Goal: Navigation & Orientation: Find specific page/section

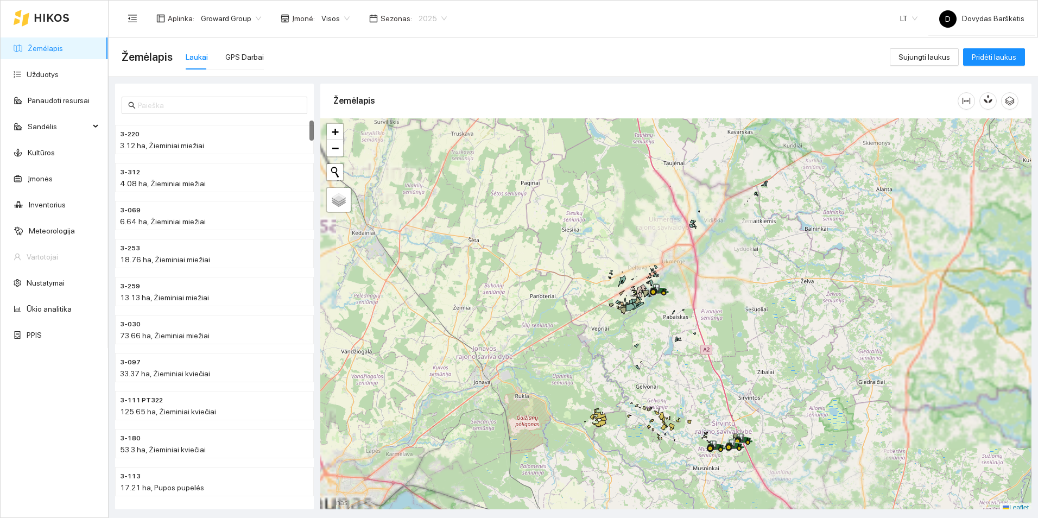
click at [442, 14] on div "2025" at bounding box center [432, 18] width 41 height 17
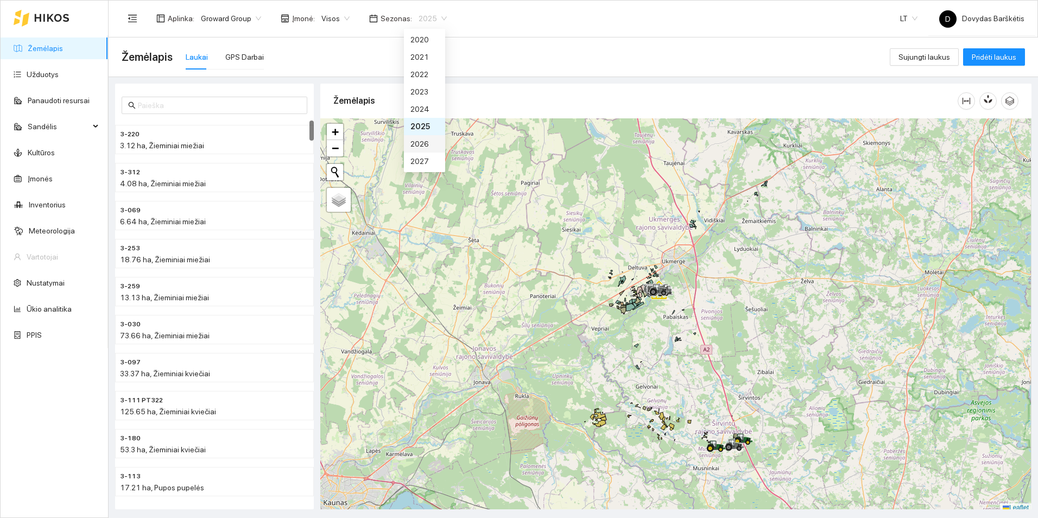
click at [421, 141] on div "2026" at bounding box center [424, 144] width 28 height 12
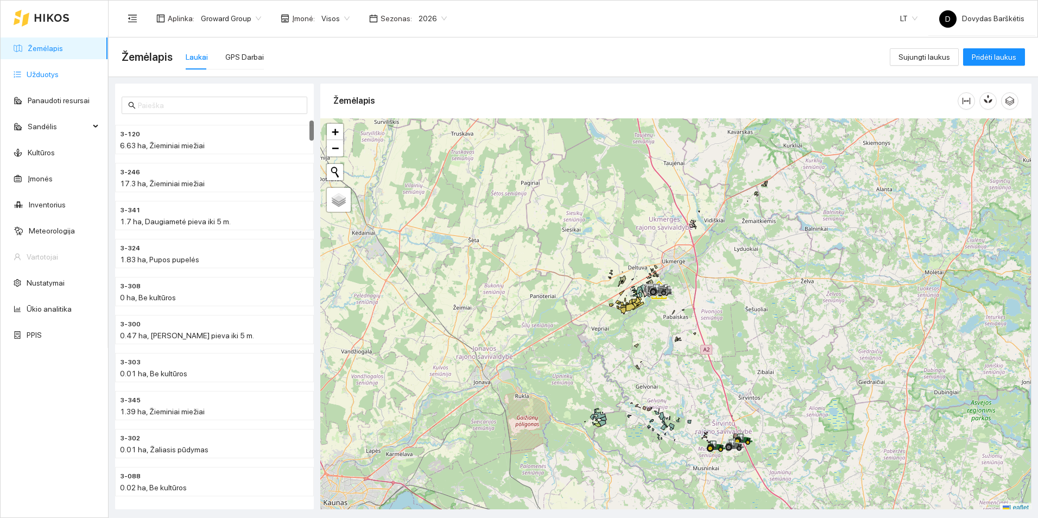
click at [59, 75] on link "Užduotys" at bounding box center [43, 74] width 32 height 9
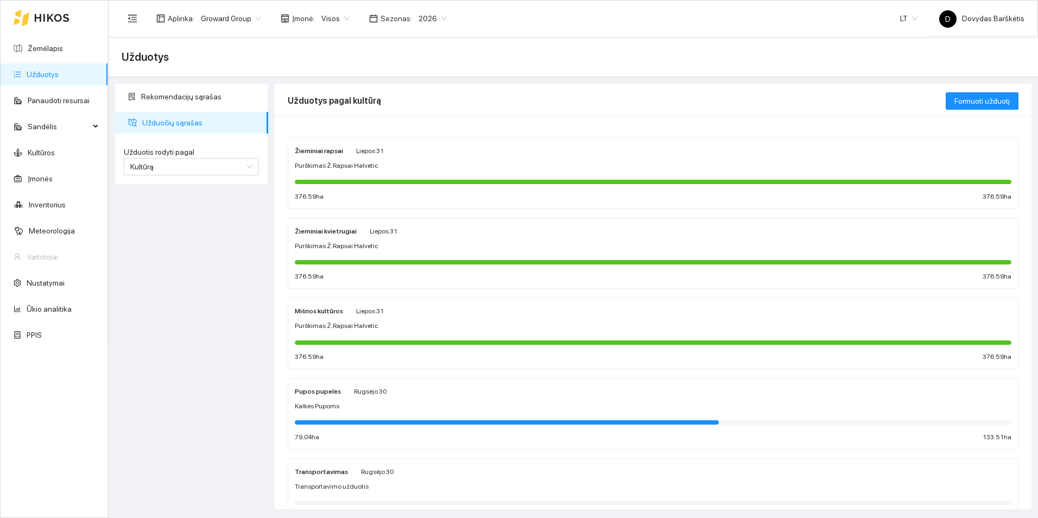
click at [523, 186] on div at bounding box center [653, 181] width 716 height 12
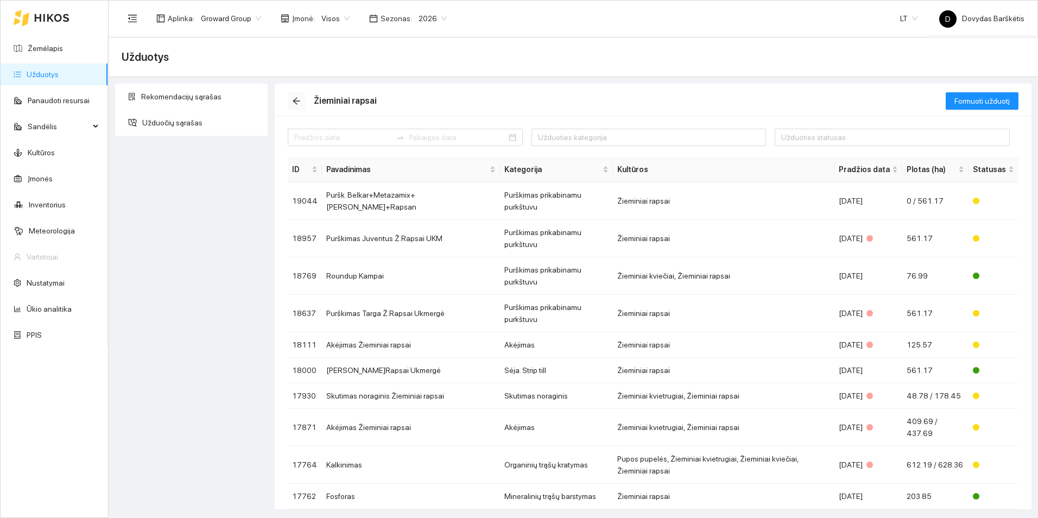
click at [293, 103] on icon "arrow-left" at bounding box center [296, 101] width 9 height 9
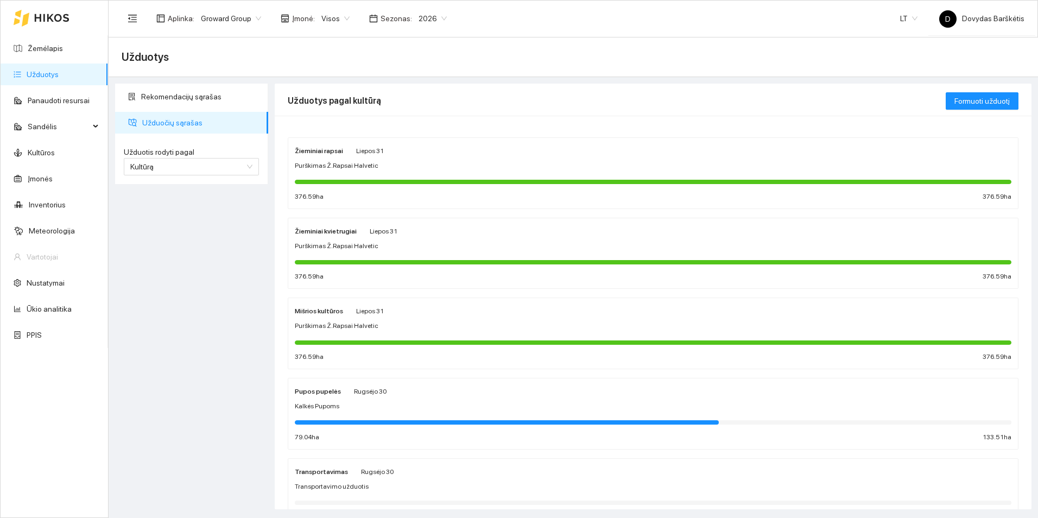
click at [335, 149] on strong "Žieminiai rapsai" at bounding box center [319, 151] width 48 height 8
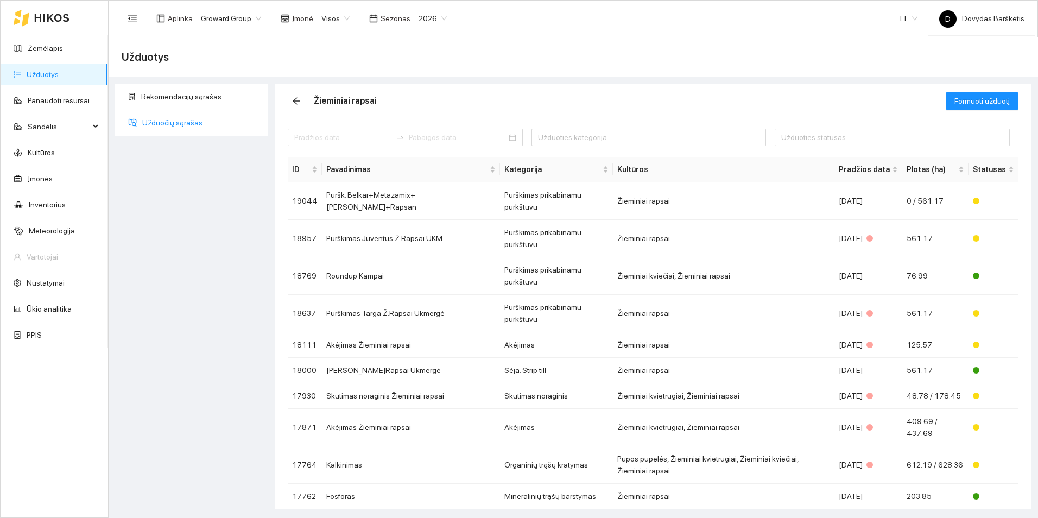
click at [214, 128] on span "Užduočių sąrašas" at bounding box center [200, 123] width 117 height 22
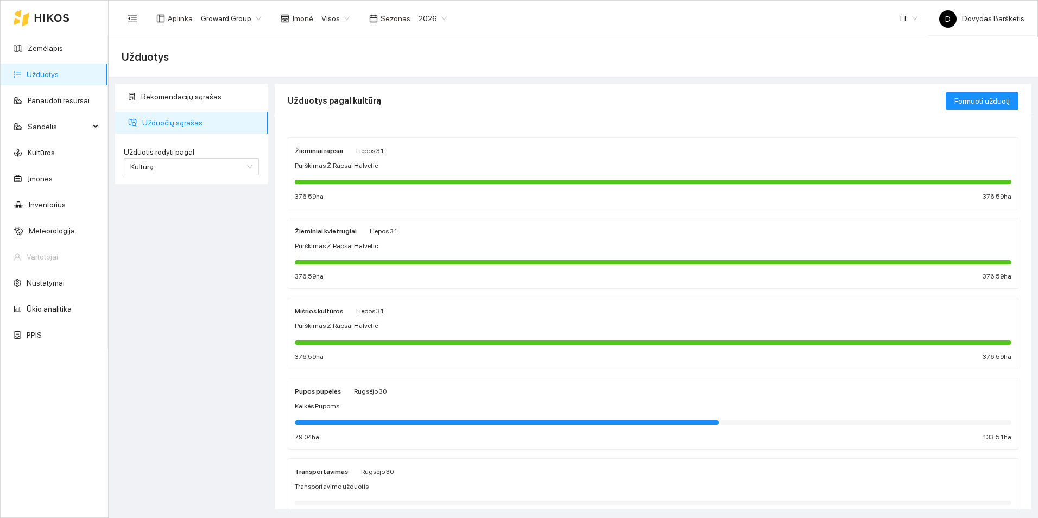
click at [319, 161] on span "Purškimas Ž.Rapsai Halvetic" at bounding box center [337, 166] width 84 height 10
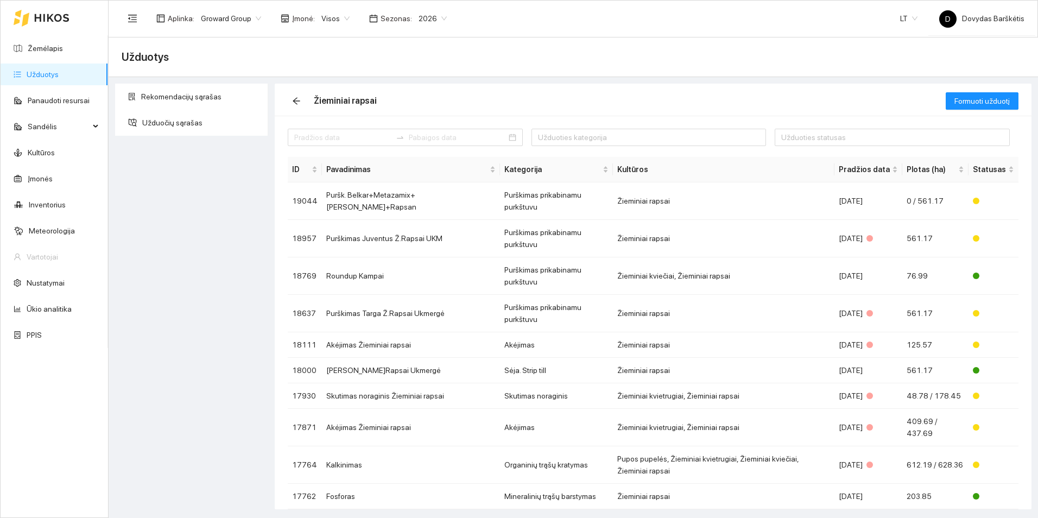
click at [299, 88] on div "Žieminiai rapsai" at bounding box center [617, 101] width 658 height 35
click at [297, 94] on button "button" at bounding box center [296, 100] width 17 height 17
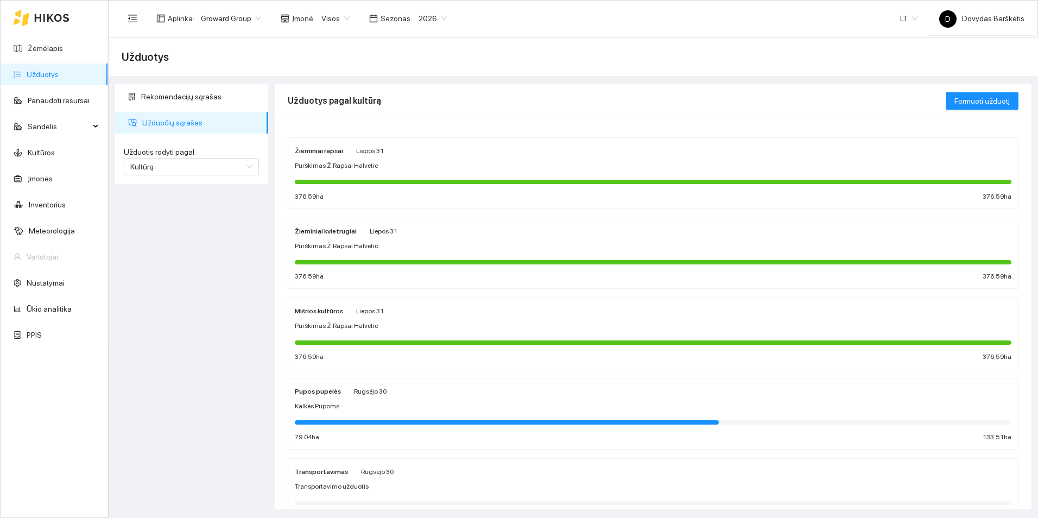
click at [421, 245] on div "Purškimas Ž.Rapsai Halvetic" at bounding box center [653, 246] width 716 height 10
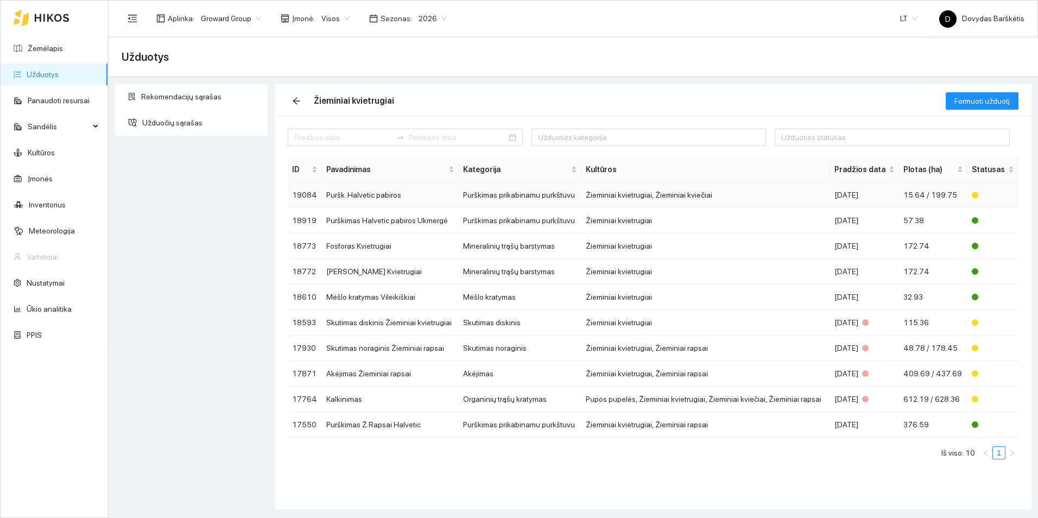
click at [418, 195] on td "Puršk. Halvetic pabiros" at bounding box center [390, 195] width 136 height 26
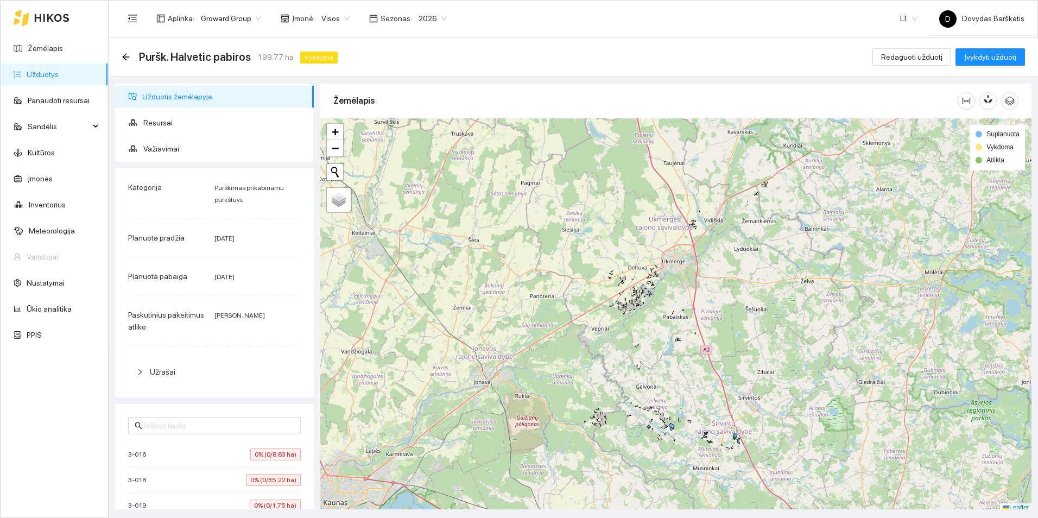
scroll to position [3, 0]
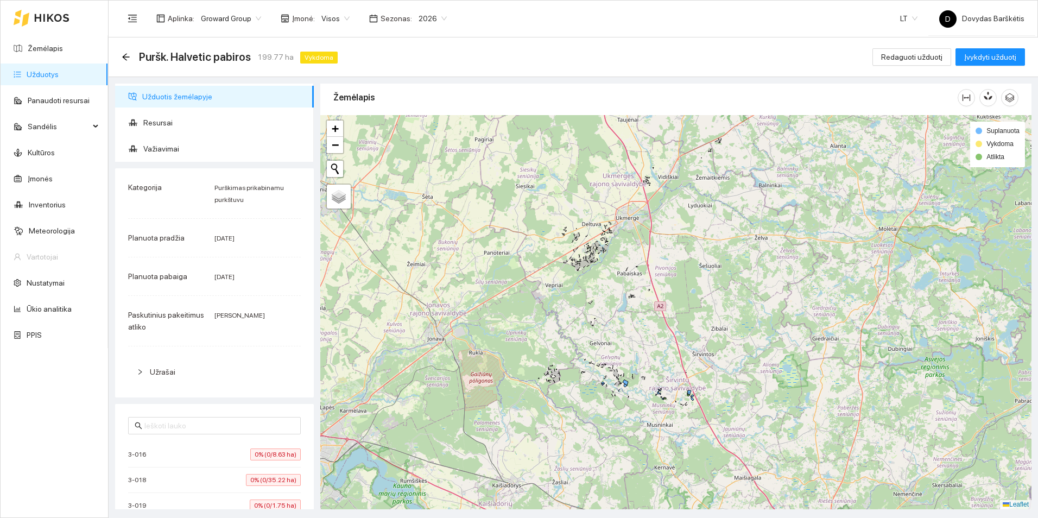
drag, startPoint x: 678, startPoint y: 296, endPoint x: 667, endPoint y: 283, distance: 16.5
click at [668, 283] on div "+ − Nieko nerasta. Bandykite dar kartą. Žemėlapis Palydovas Leaflet Suplanuota …" at bounding box center [675, 312] width 711 height 394
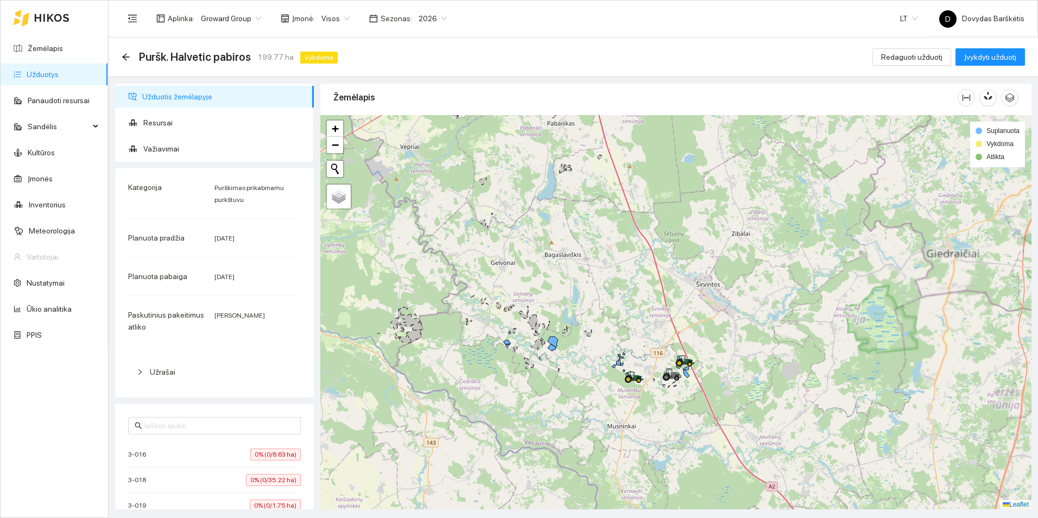
drag, startPoint x: 681, startPoint y: 370, endPoint x: 648, endPoint y: 228, distance: 145.5
click at [651, 227] on div at bounding box center [675, 312] width 711 height 394
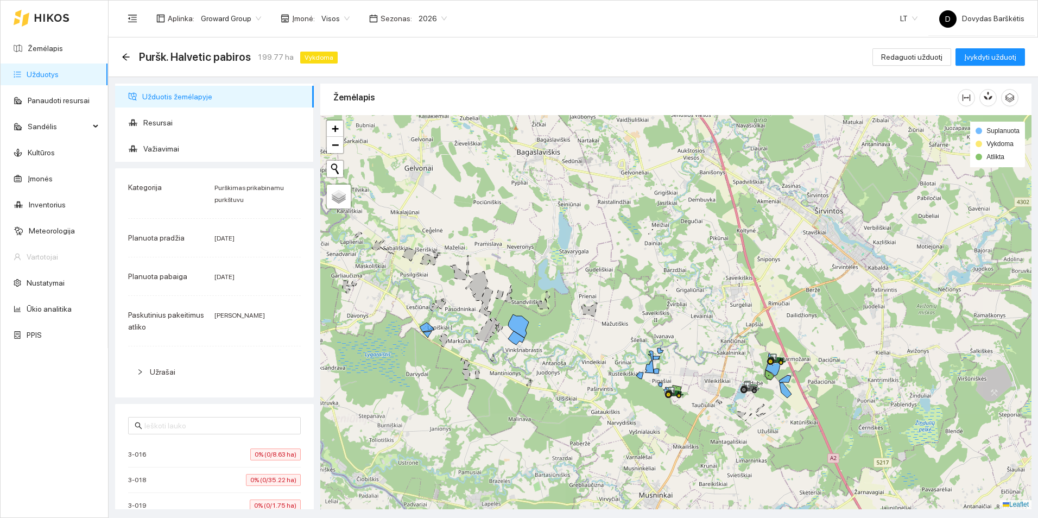
drag, startPoint x: 590, startPoint y: 315, endPoint x: 624, endPoint y: 224, distance: 97.7
click at [624, 224] on div at bounding box center [675, 312] width 711 height 394
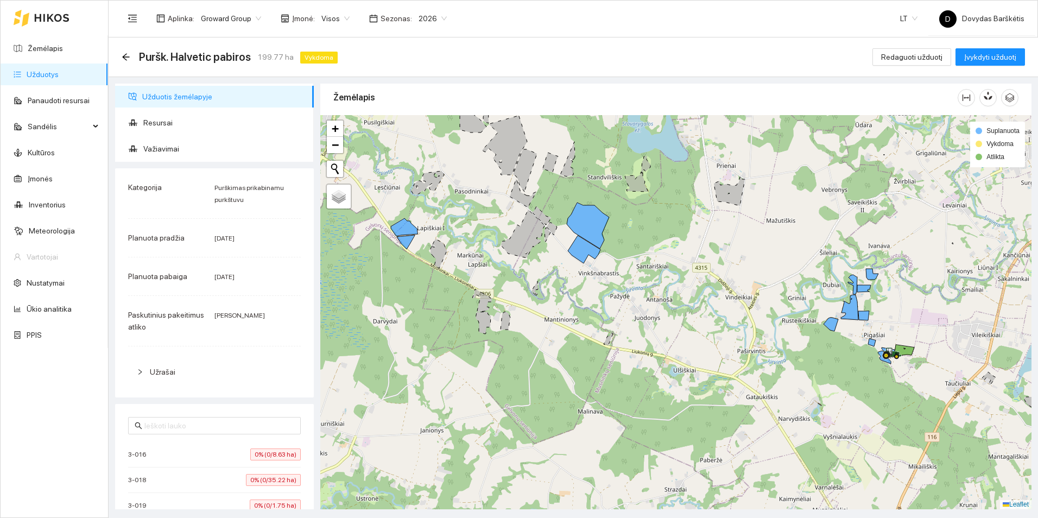
drag, startPoint x: 720, startPoint y: 300, endPoint x: 654, endPoint y: 260, distance: 77.4
click at [654, 260] on div at bounding box center [675, 312] width 711 height 394
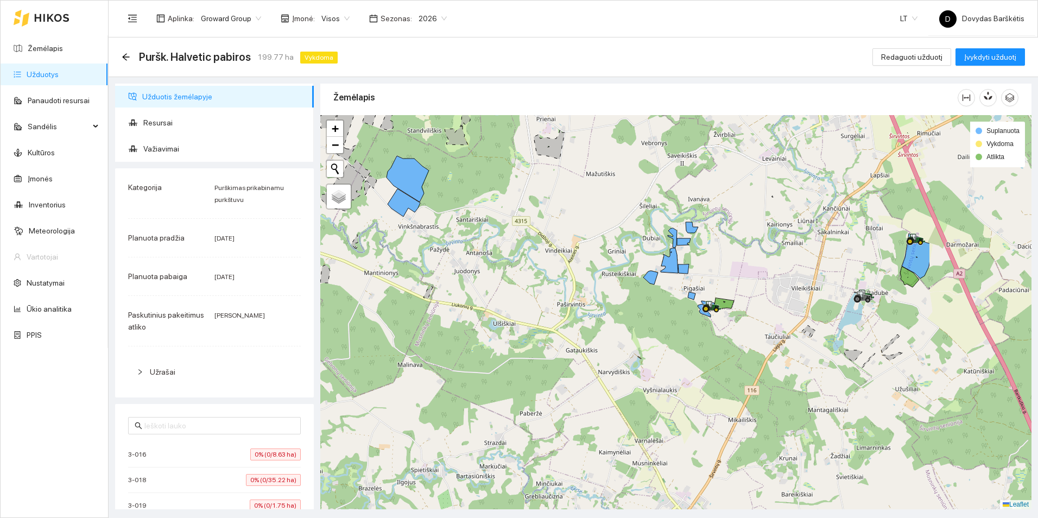
drag, startPoint x: 619, startPoint y: 225, endPoint x: 475, endPoint y: 245, distance: 145.8
click at [475, 245] on div at bounding box center [675, 312] width 711 height 394
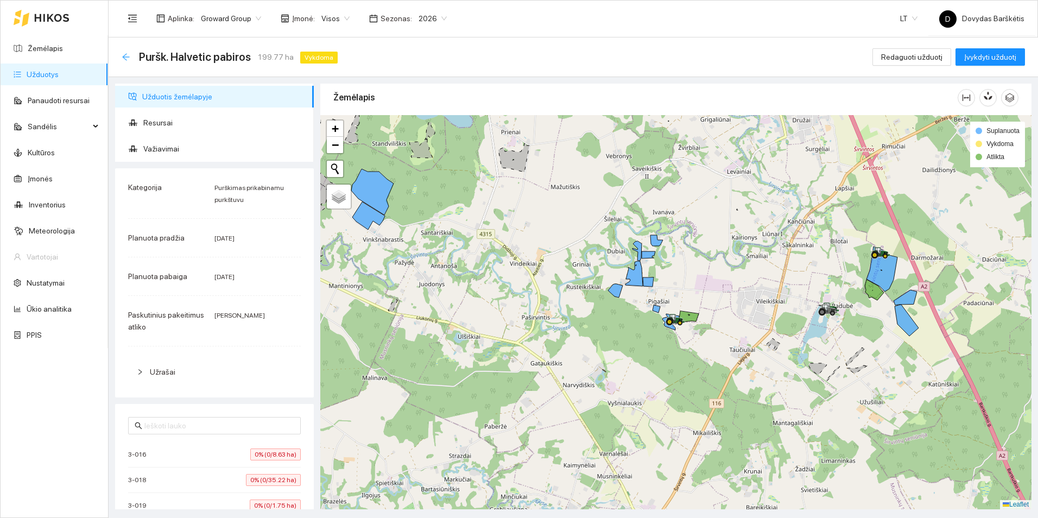
click at [129, 56] on icon "arrow-left" at bounding box center [126, 57] width 9 height 9
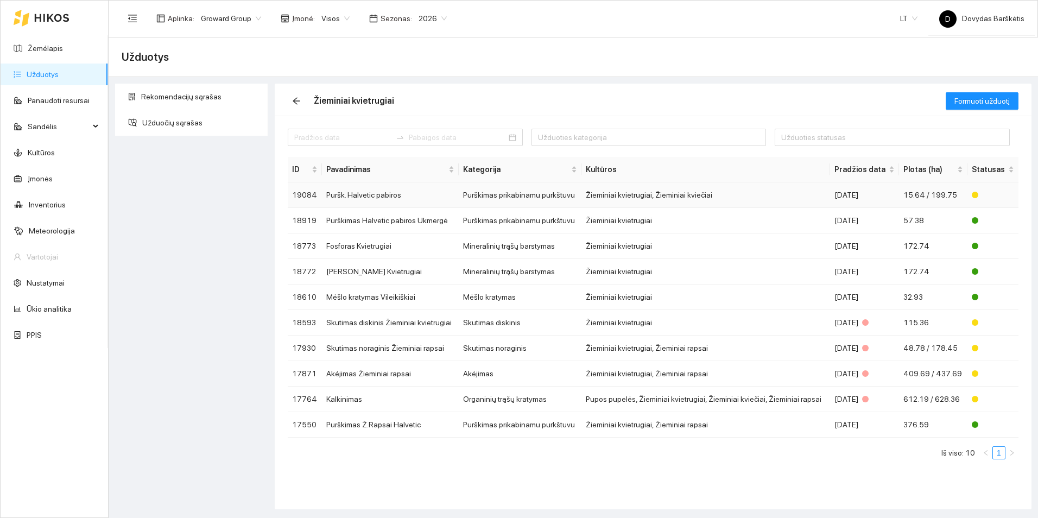
click at [363, 192] on td "Puršk. Halvetic pabiros" at bounding box center [390, 195] width 136 height 26
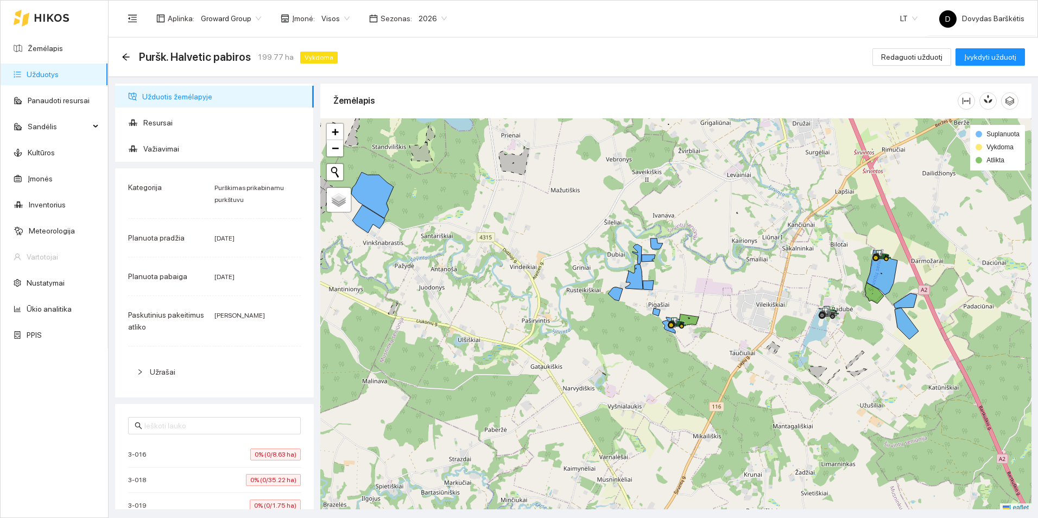
scroll to position [3, 0]
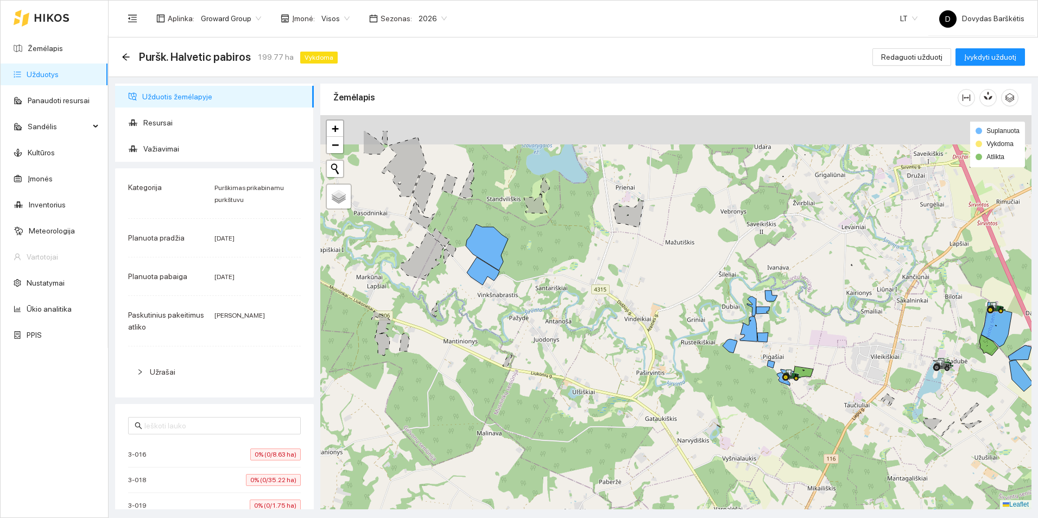
drag, startPoint x: 442, startPoint y: 209, endPoint x: 565, endPoint y: 268, distance: 136.7
click at [563, 270] on div at bounding box center [675, 312] width 711 height 394
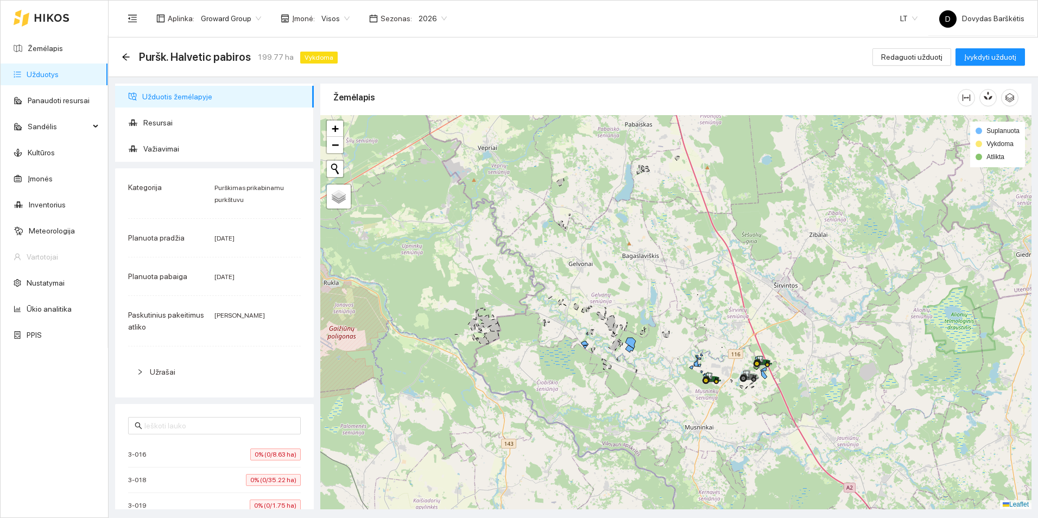
drag, startPoint x: 535, startPoint y: 206, endPoint x: 695, endPoint y: 394, distance: 247.2
click at [695, 394] on div at bounding box center [675, 312] width 711 height 394
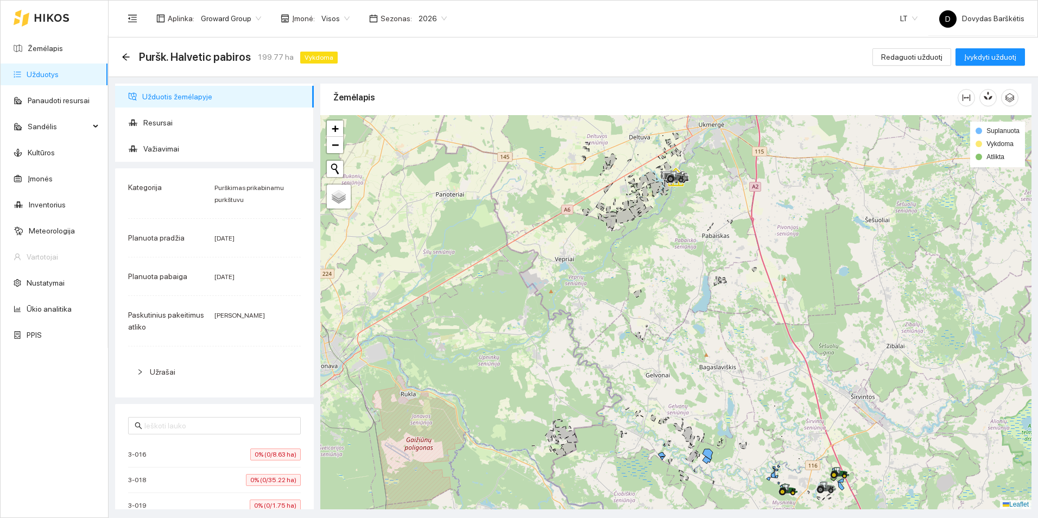
drag, startPoint x: 583, startPoint y: 278, endPoint x: 532, endPoint y: 266, distance: 52.5
click at [537, 271] on div at bounding box center [675, 312] width 711 height 394
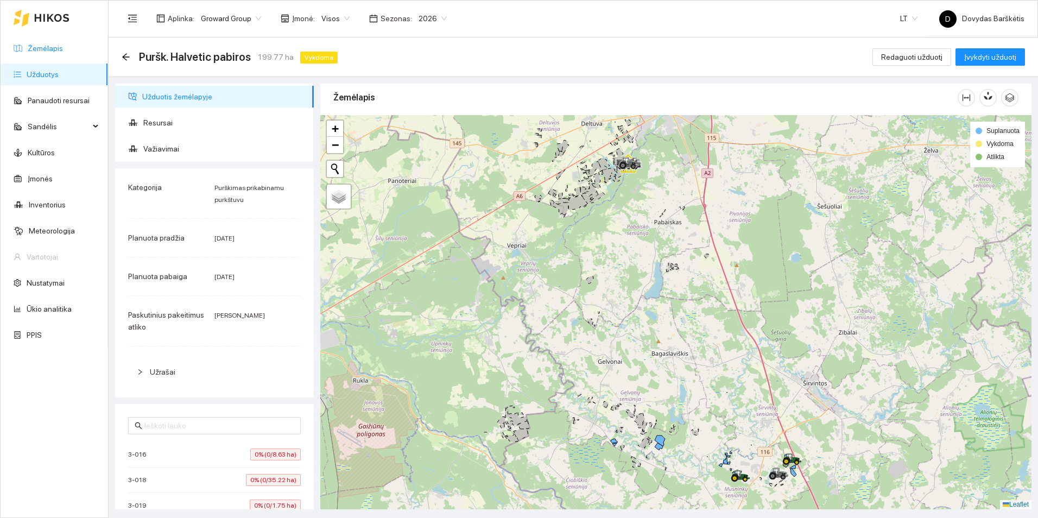
click at [63, 44] on link "Žemėlapis" at bounding box center [45, 48] width 35 height 9
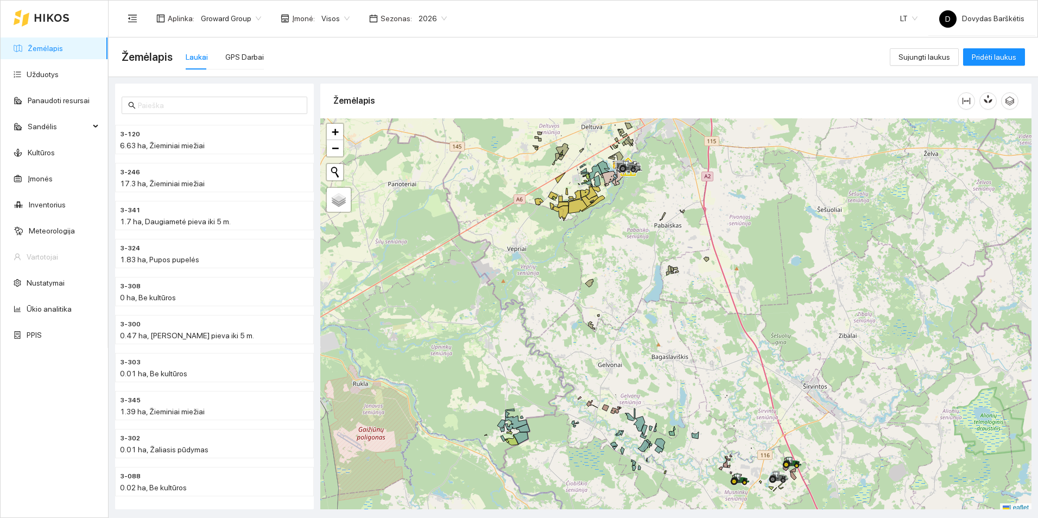
scroll to position [3, 0]
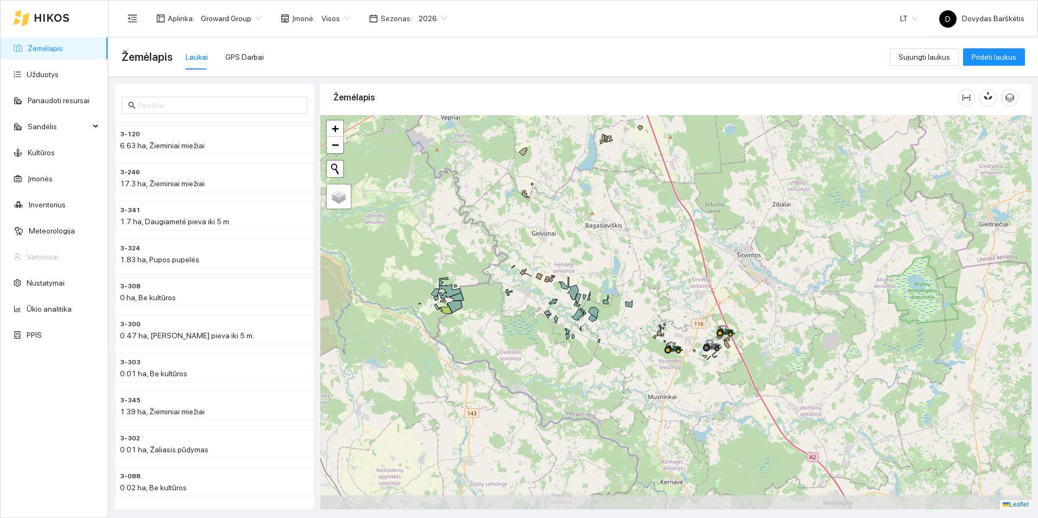
drag, startPoint x: 795, startPoint y: 376, endPoint x: 755, endPoint y: 293, distance: 92.5
click at [755, 293] on div at bounding box center [675, 312] width 711 height 394
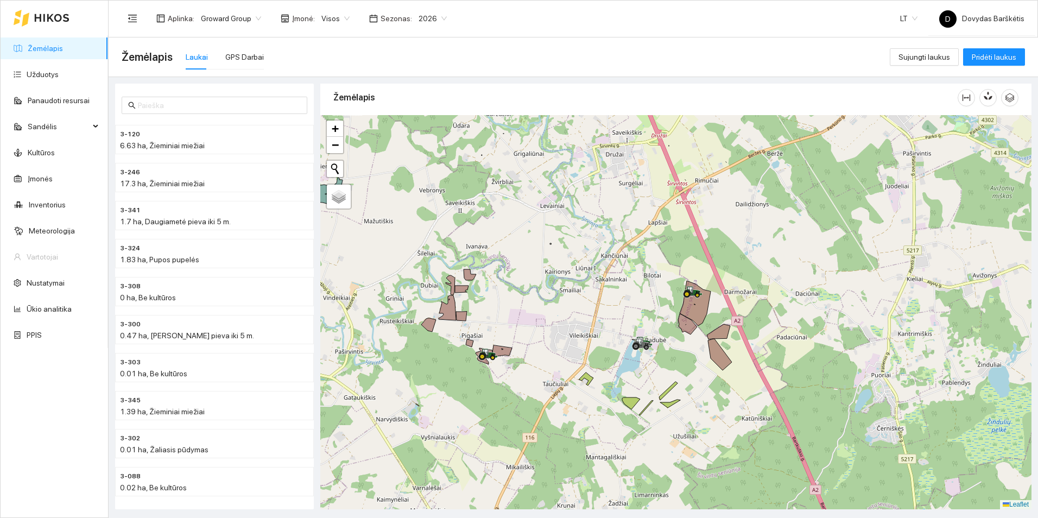
drag, startPoint x: 603, startPoint y: 289, endPoint x: 618, endPoint y: 251, distance: 40.4
click at [618, 251] on div at bounding box center [675, 312] width 711 height 394
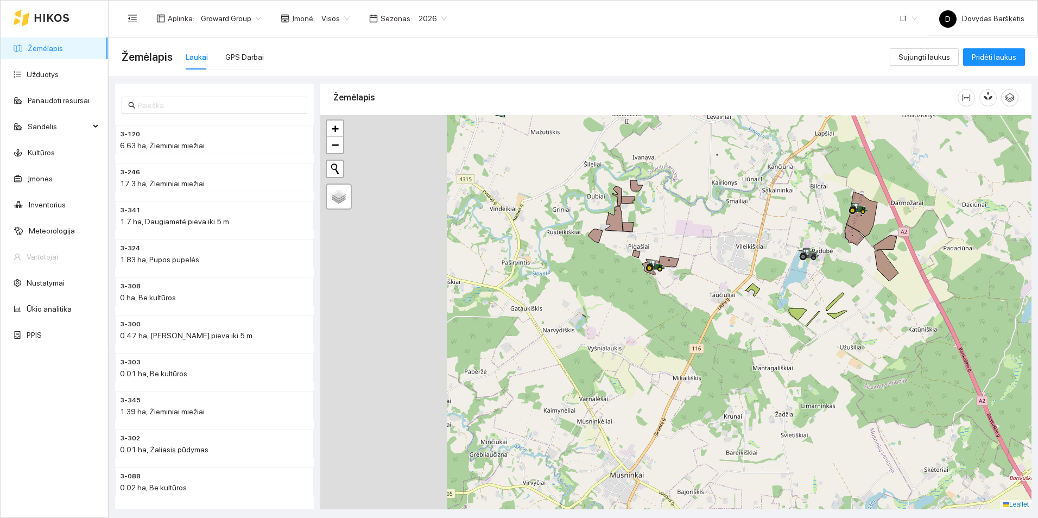
drag, startPoint x: 534, startPoint y: 314, endPoint x: 780, endPoint y: 219, distance: 264.1
click at [821, 193] on div at bounding box center [675, 312] width 711 height 394
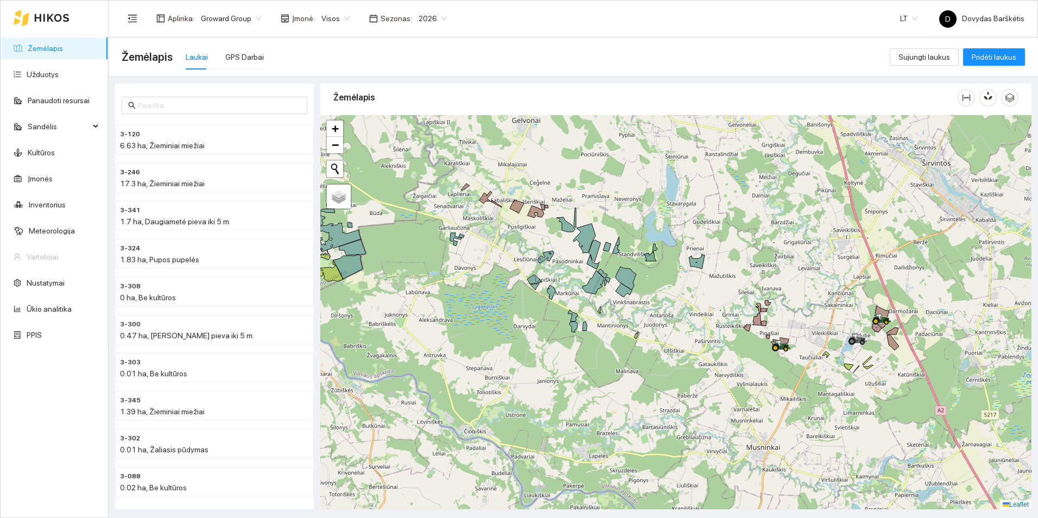
drag, startPoint x: 653, startPoint y: 333, endPoint x: 703, endPoint y: 393, distance: 77.9
click at [703, 393] on div at bounding box center [675, 312] width 711 height 394
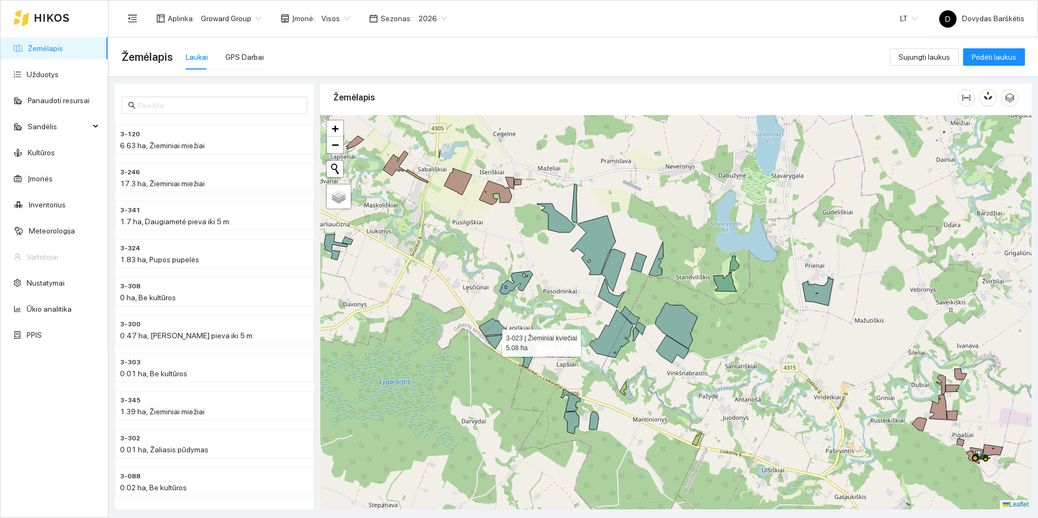
click at [492, 340] on icon at bounding box center [494, 342] width 18 height 14
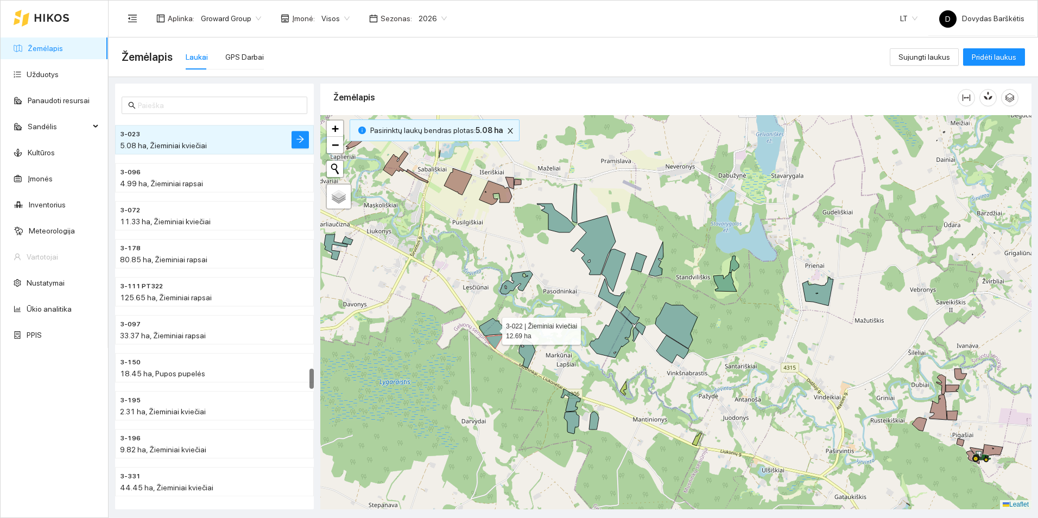
click at [494, 323] on icon at bounding box center [492, 327] width 27 height 18
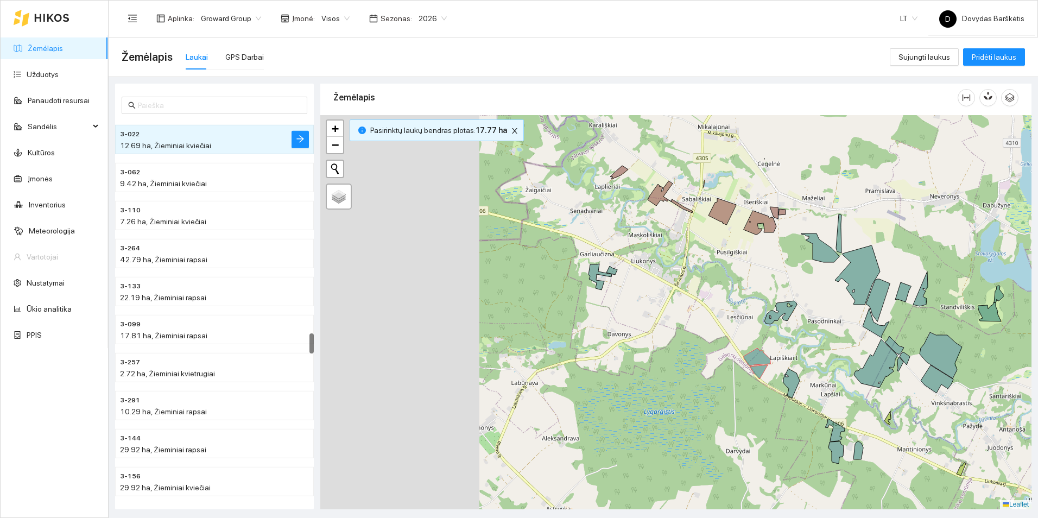
drag, startPoint x: 474, startPoint y: 332, endPoint x: 681, endPoint y: 358, distance: 208.4
click at [681, 358] on div at bounding box center [675, 312] width 711 height 394
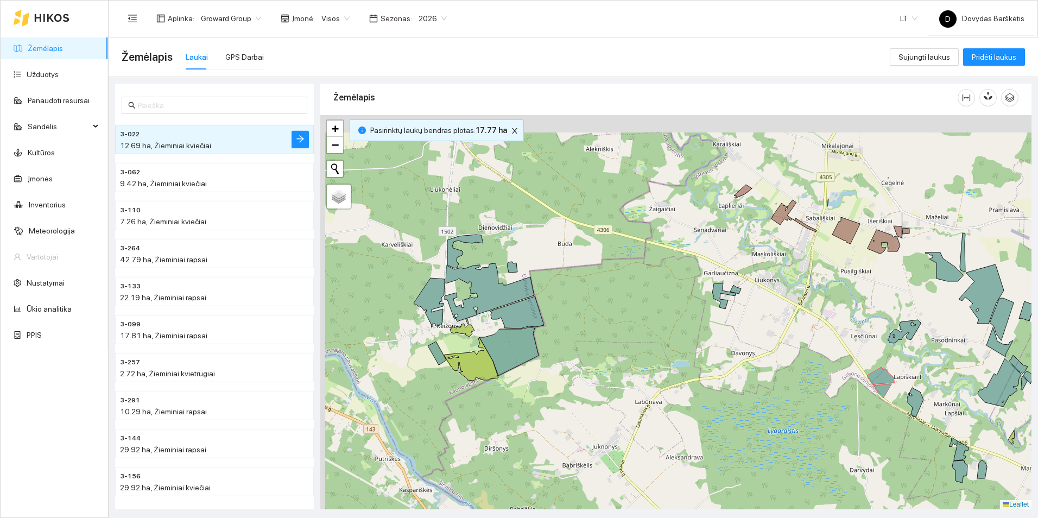
drag, startPoint x: 721, startPoint y: 342, endPoint x: 765, endPoint y: 344, distance: 44.5
click at [765, 344] on div at bounding box center [675, 312] width 711 height 394
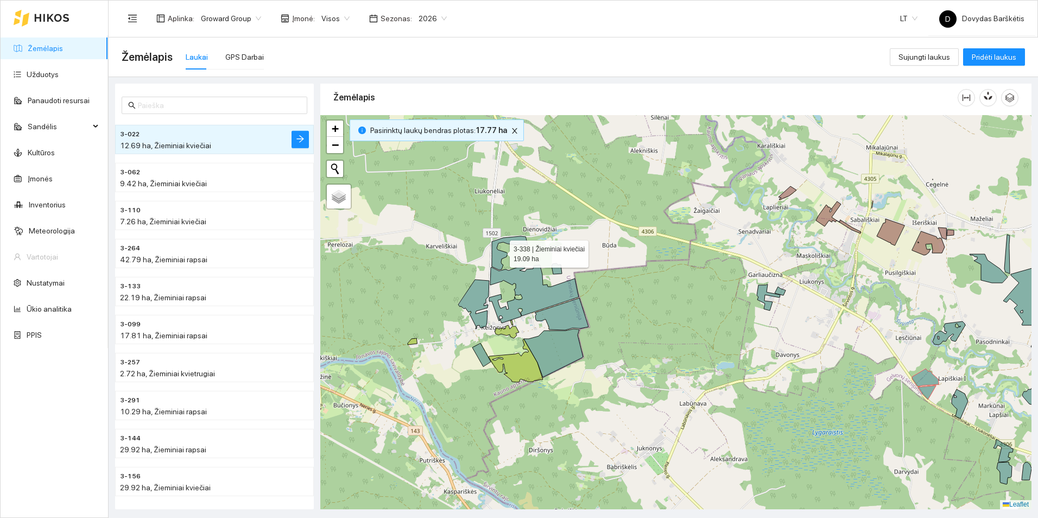
click at [500, 251] on icon at bounding box center [510, 253] width 36 height 34
click at [518, 273] on icon at bounding box center [534, 294] width 90 height 58
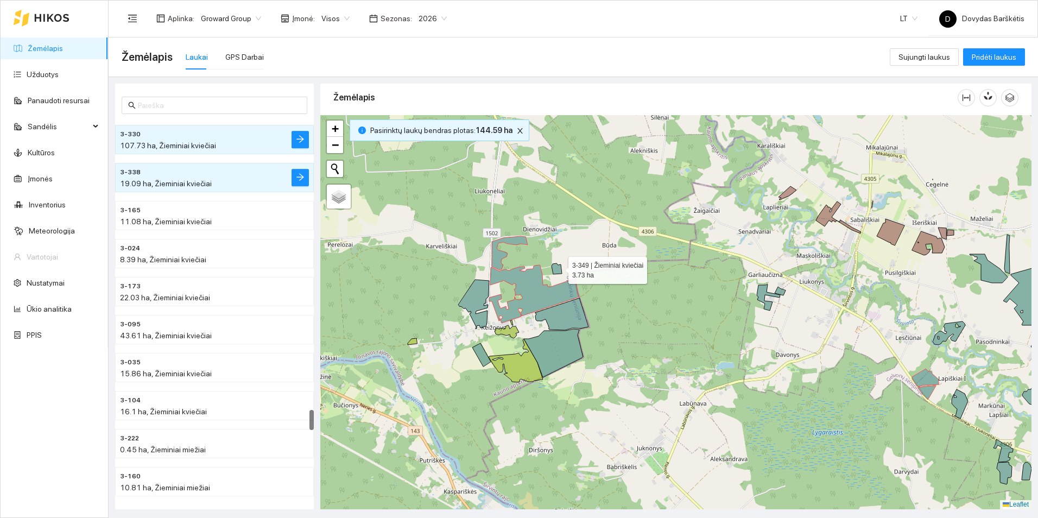
click at [558, 268] on icon at bounding box center [556, 268] width 10 height 11
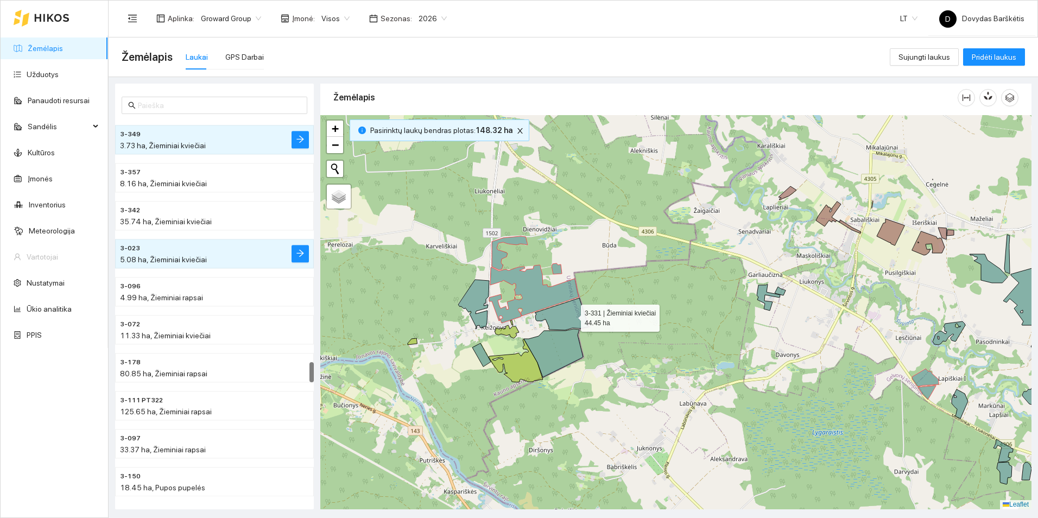
click at [571, 315] on icon at bounding box center [562, 314] width 54 height 32
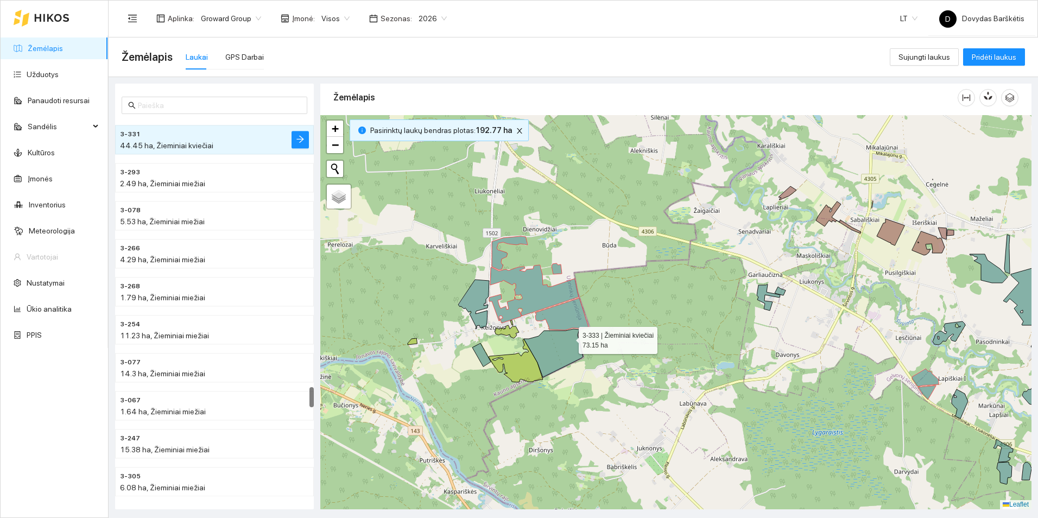
click at [569, 338] on icon at bounding box center [553, 353] width 59 height 48
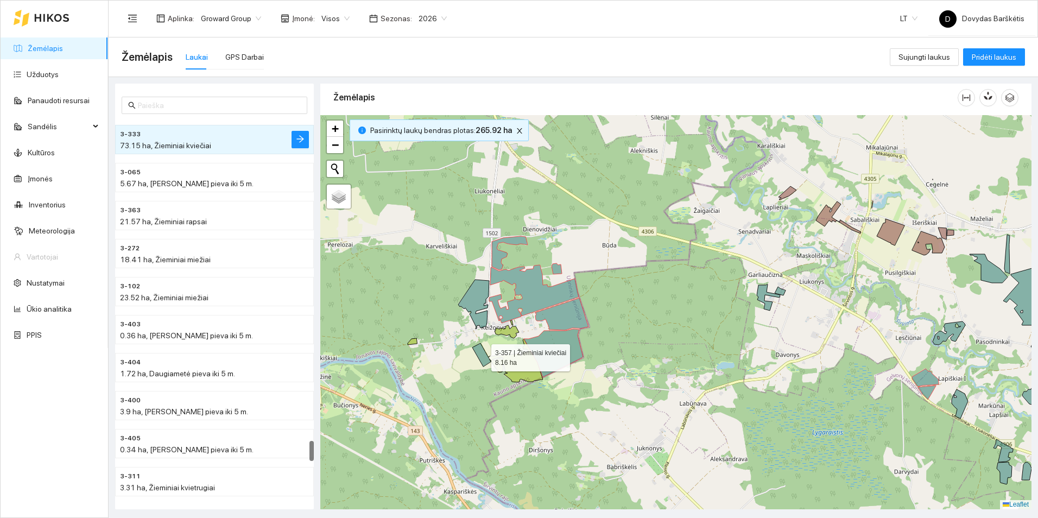
click at [482, 359] on icon at bounding box center [481, 354] width 18 height 23
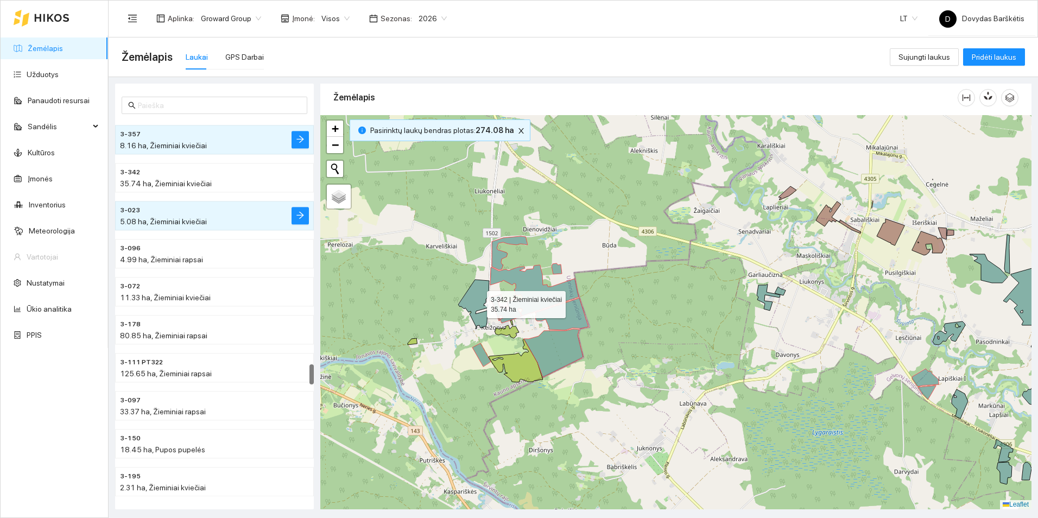
click at [478, 320] on icon at bounding box center [473, 304] width 31 height 49
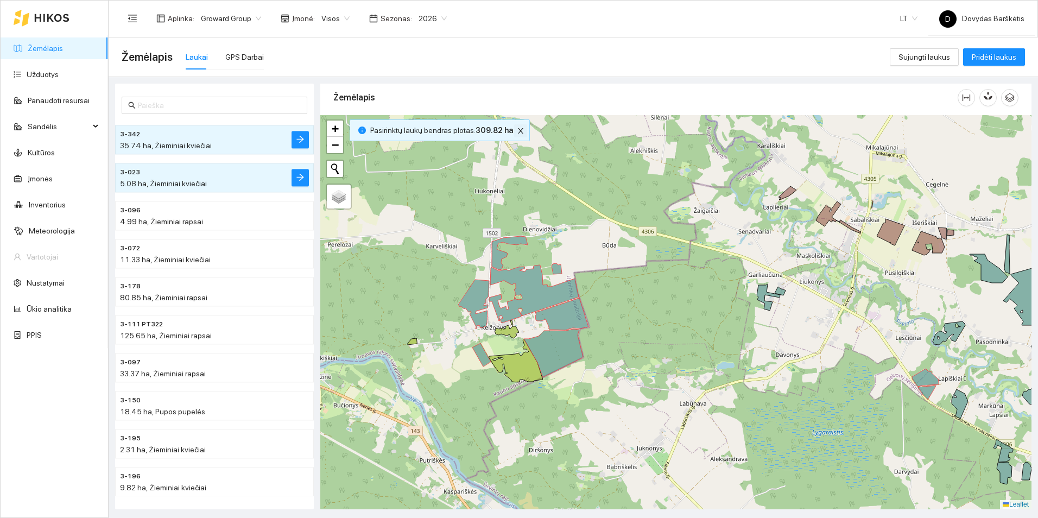
click at [517, 133] on icon "close" at bounding box center [521, 131] width 8 height 8
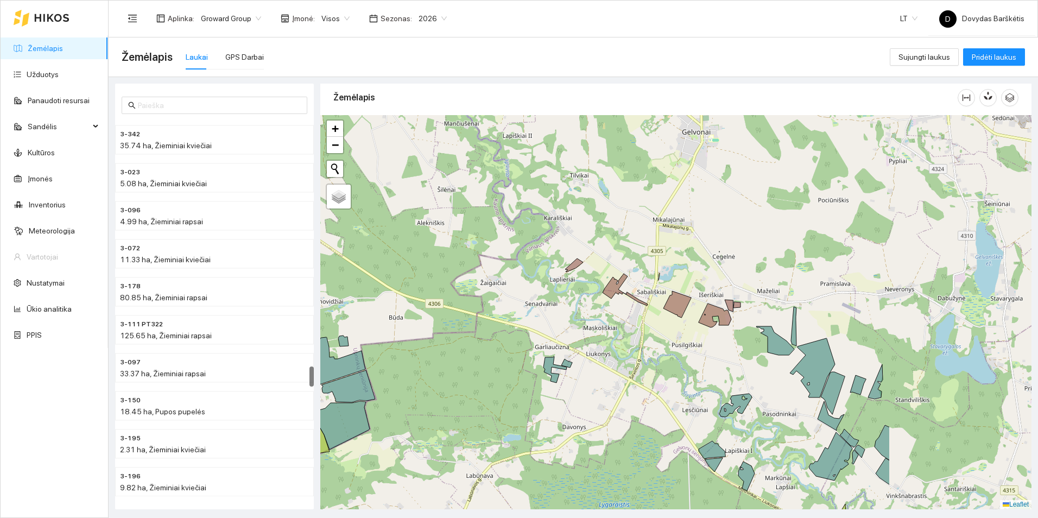
drag, startPoint x: 843, startPoint y: 220, endPoint x: 630, endPoint y: 244, distance: 214.1
click at [630, 244] on div at bounding box center [675, 312] width 711 height 394
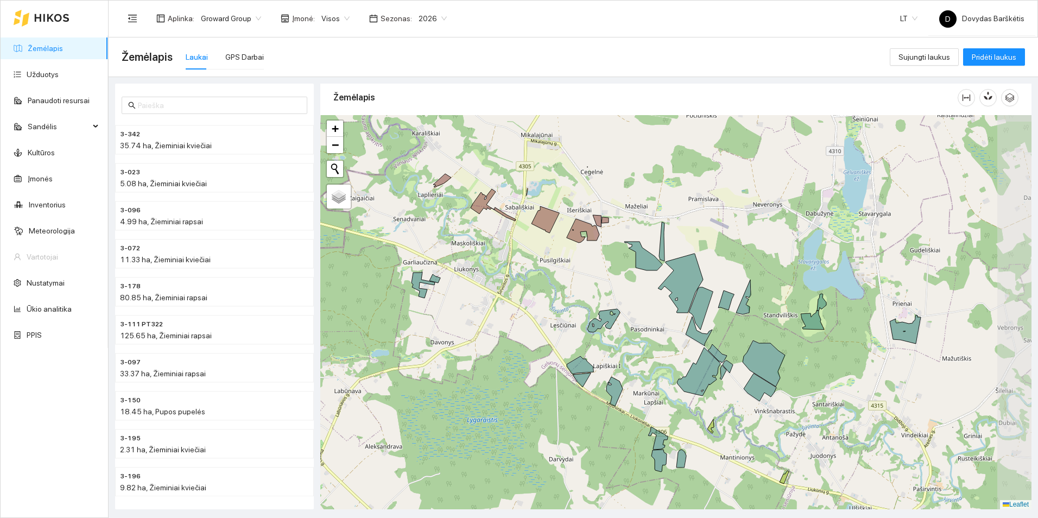
drag, startPoint x: 772, startPoint y: 276, endPoint x: 639, endPoint y: 240, distance: 137.3
click at [639, 240] on div at bounding box center [675, 312] width 711 height 394
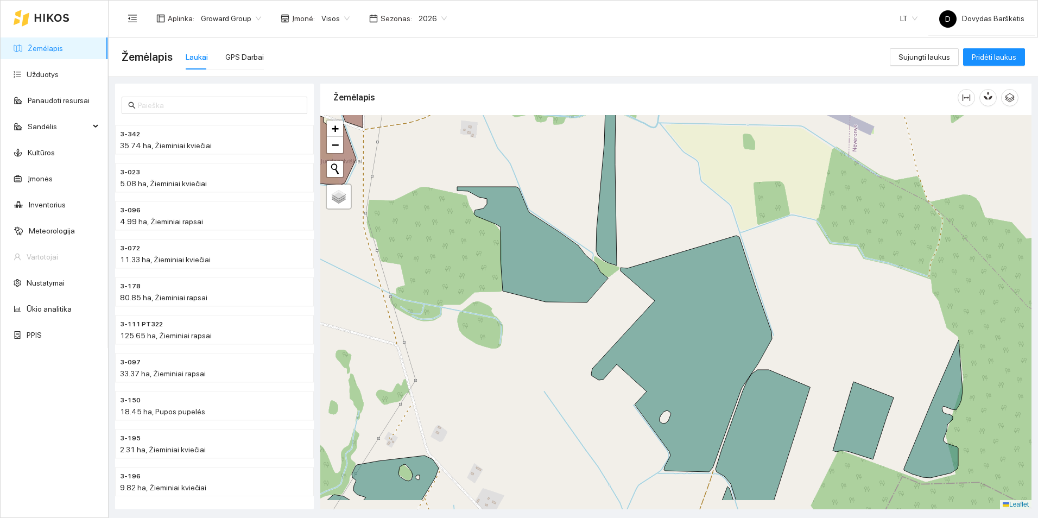
drag, startPoint x: 672, startPoint y: 256, endPoint x: 663, endPoint y: 207, distance: 49.1
click at [663, 207] on div at bounding box center [675, 312] width 711 height 394
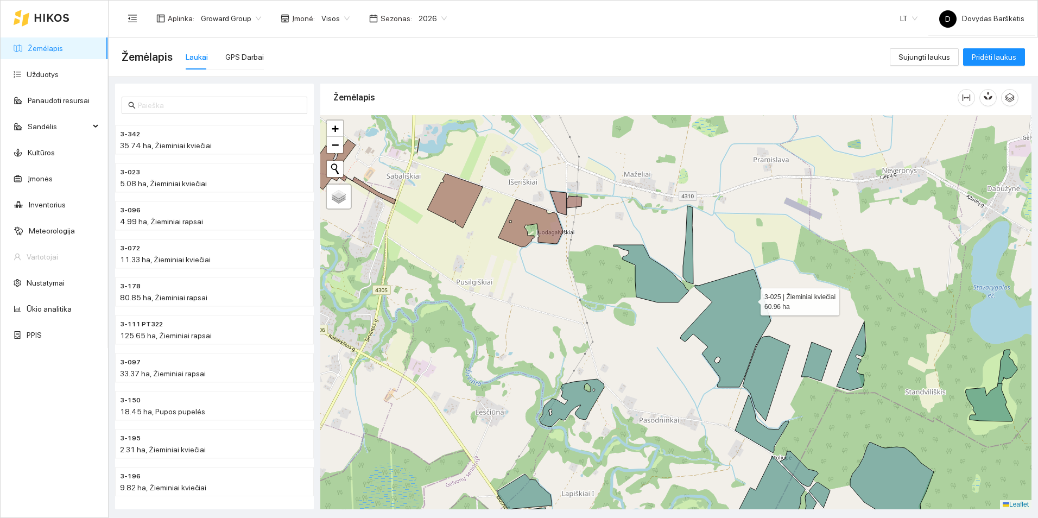
click at [751, 299] on icon at bounding box center [725, 328] width 91 height 118
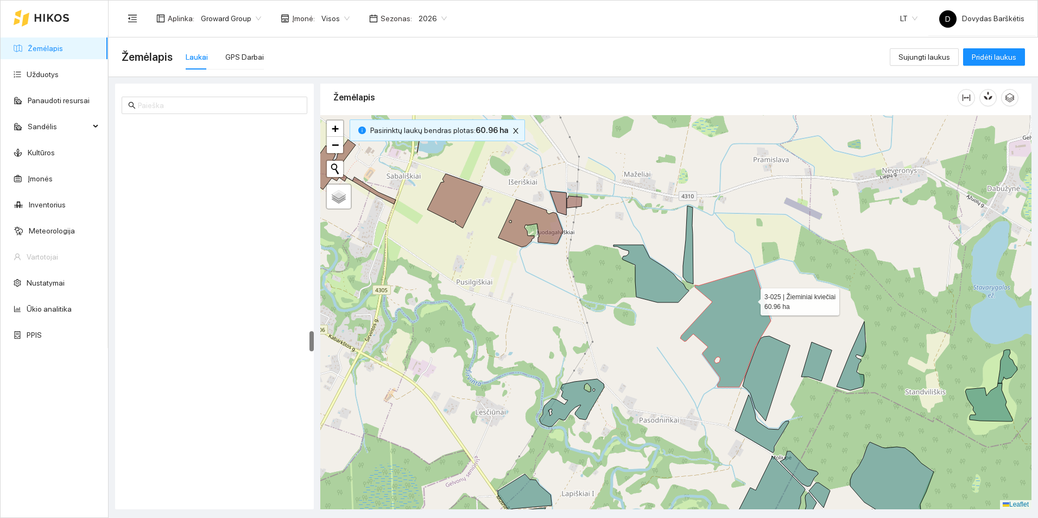
scroll to position [3865, 0]
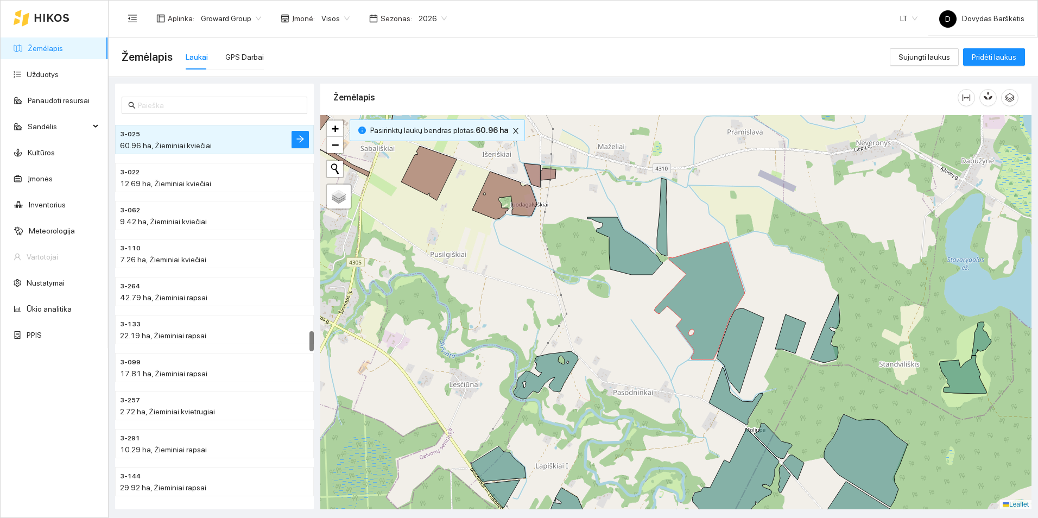
drag, startPoint x: 838, startPoint y: 305, endPoint x: 796, endPoint y: 263, distance: 59.5
click at [797, 263] on div at bounding box center [675, 312] width 711 height 394
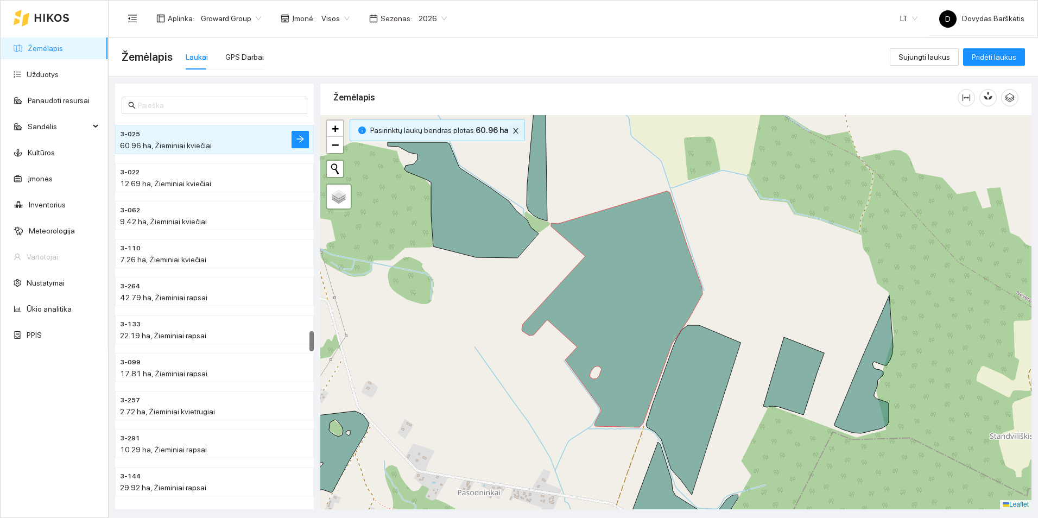
click at [512, 131] on button "button" at bounding box center [515, 130] width 13 height 13
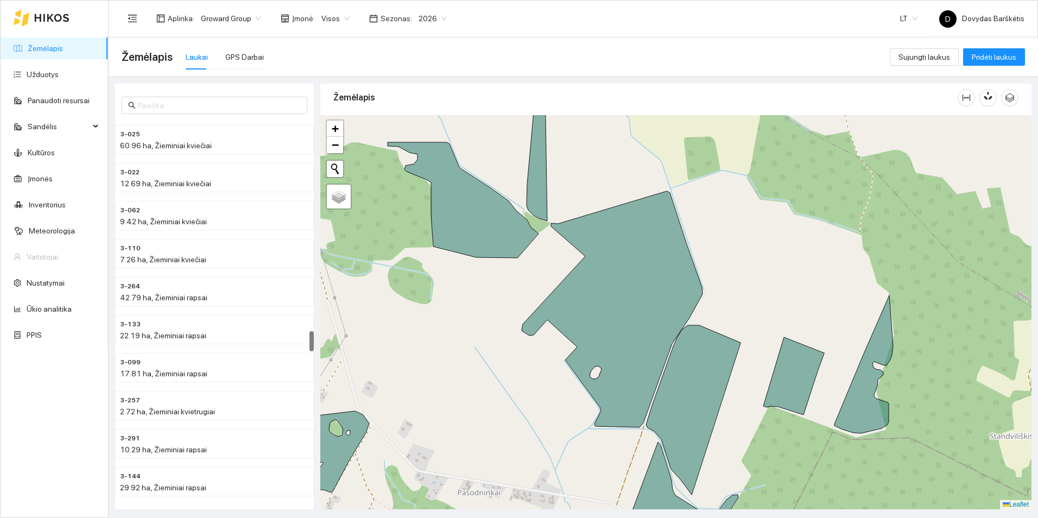
click at [512, 131] on div at bounding box center [675, 312] width 711 height 394
click at [661, 207] on icon at bounding box center [612, 309] width 181 height 236
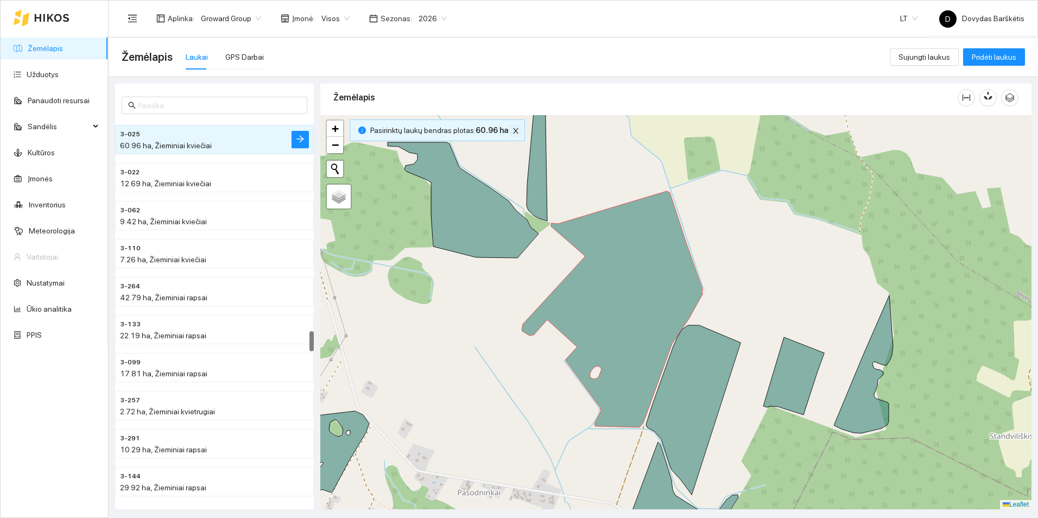
click at [509, 126] on button "button" at bounding box center [515, 130] width 13 height 13
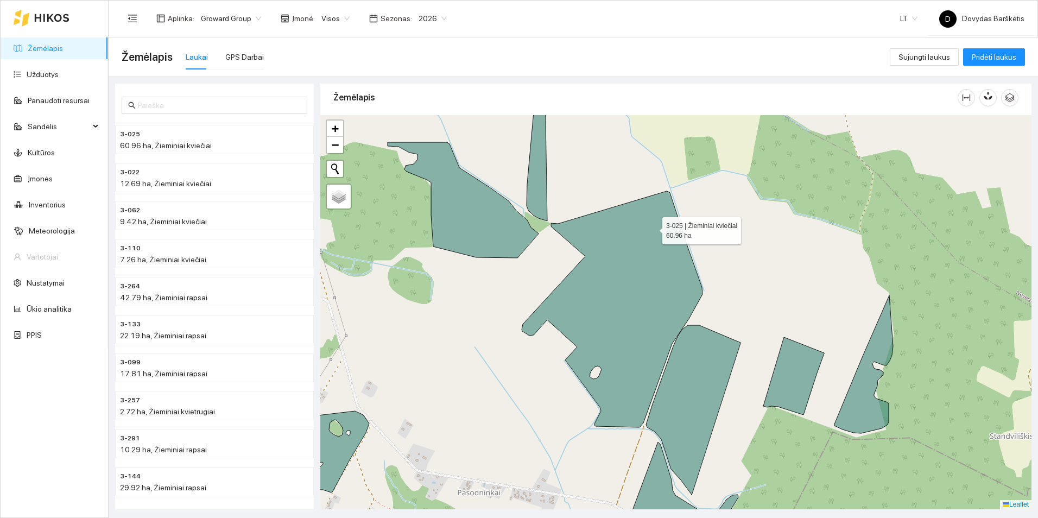
click at [752, 196] on div at bounding box center [675, 312] width 711 height 394
click at [649, 213] on icon at bounding box center [612, 309] width 181 height 236
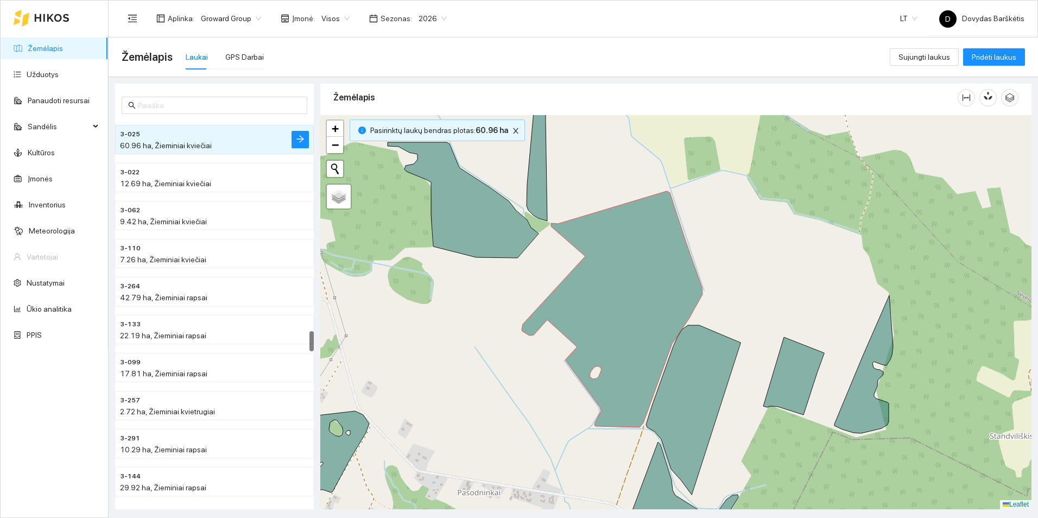
click at [725, 208] on div at bounding box center [675, 312] width 711 height 394
click at [513, 129] on icon "close" at bounding box center [515, 130] width 5 height 5
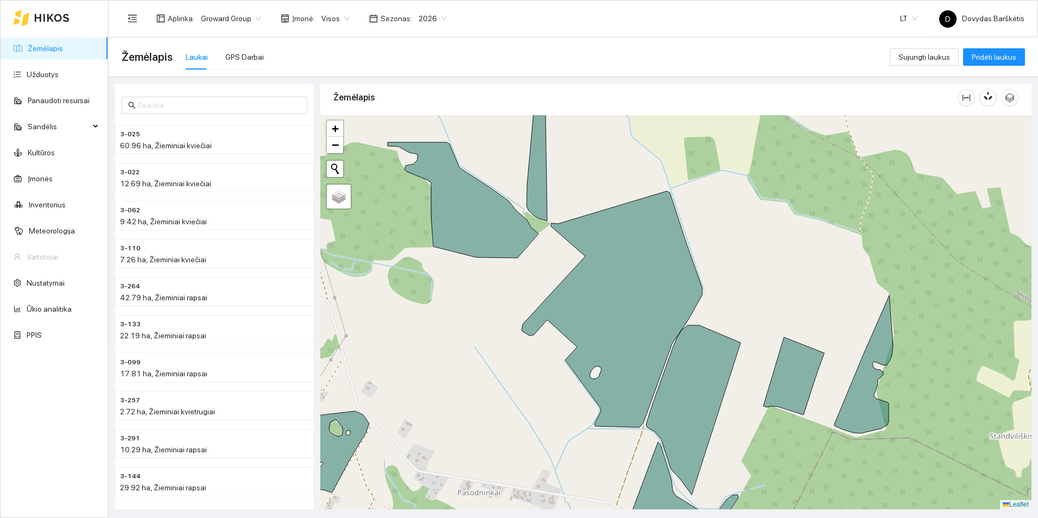
click at [700, 208] on div at bounding box center [675, 312] width 711 height 394
drag, startPoint x: 1000, startPoint y: 1, endPoint x: 791, endPoint y: 34, distance: 211.6
click at [791, 34] on div "Aplinka : Groward Group Įmonė : Visos Sezonas : 2026 LT D Dovydas Barškėtis" at bounding box center [573, 18] width 903 height 35
